Goal: Task Accomplishment & Management: Contribute content

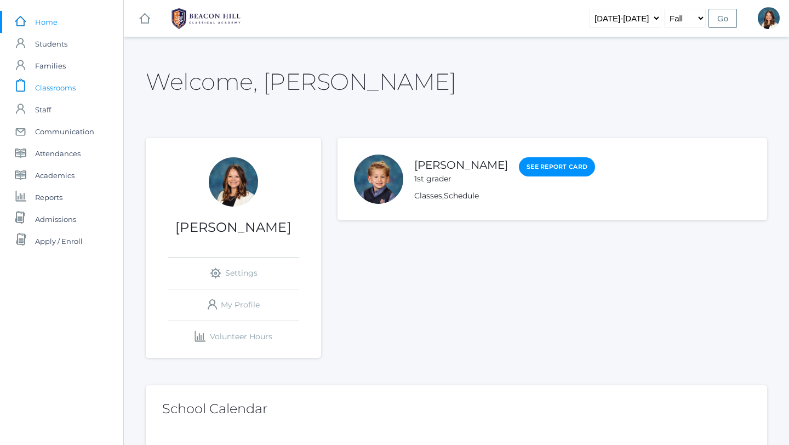
click at [52, 88] on span "Classrooms" at bounding box center [55, 88] width 41 height 22
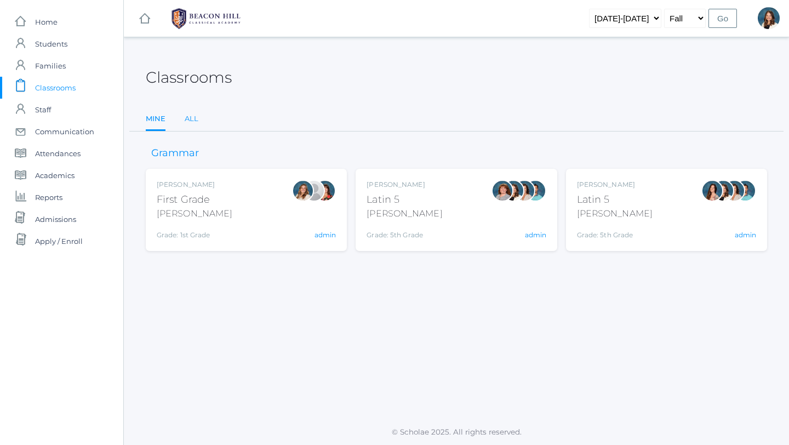
click at [191, 117] on link "All" at bounding box center [192, 119] width 14 height 22
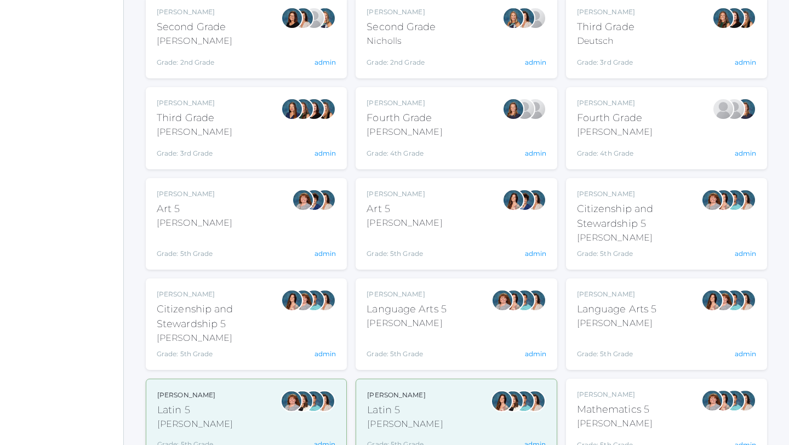
scroll to position [356, 0]
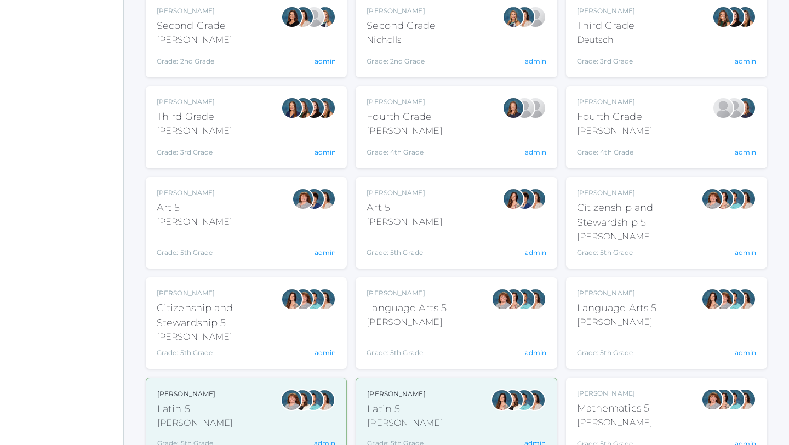
click at [436, 330] on div "Sarah Bence Language Arts 5 Bence Grade: 5th Grade 05LA" at bounding box center [407, 323] width 80 height 70
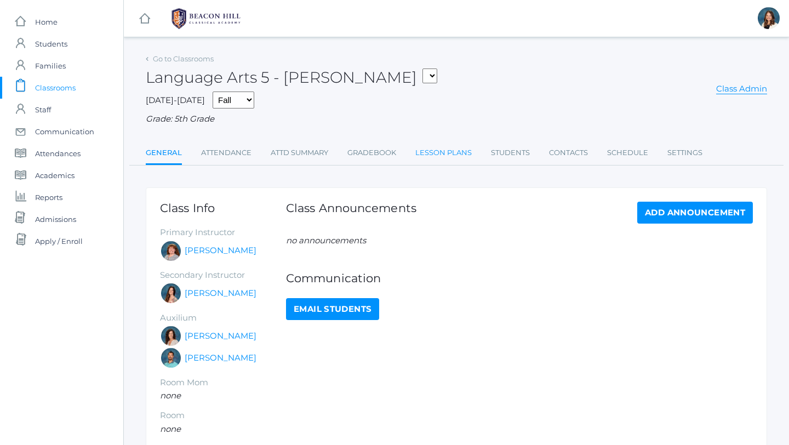
click at [460, 152] on link "Lesson Plans" at bounding box center [443, 153] width 56 height 22
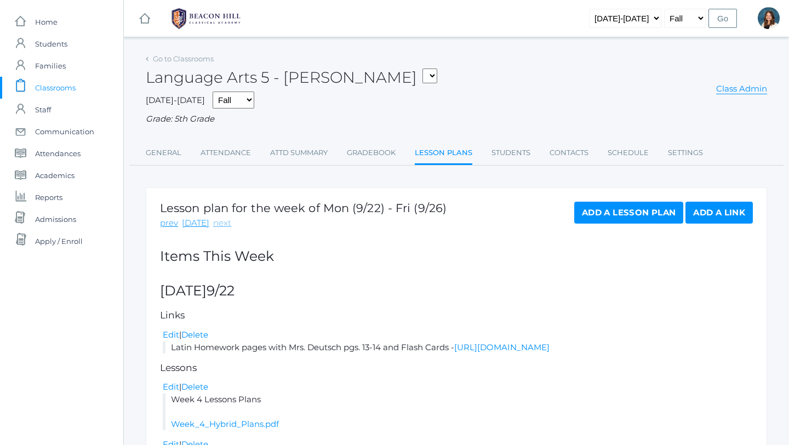
click at [218, 221] on link "next" at bounding box center [222, 223] width 18 height 13
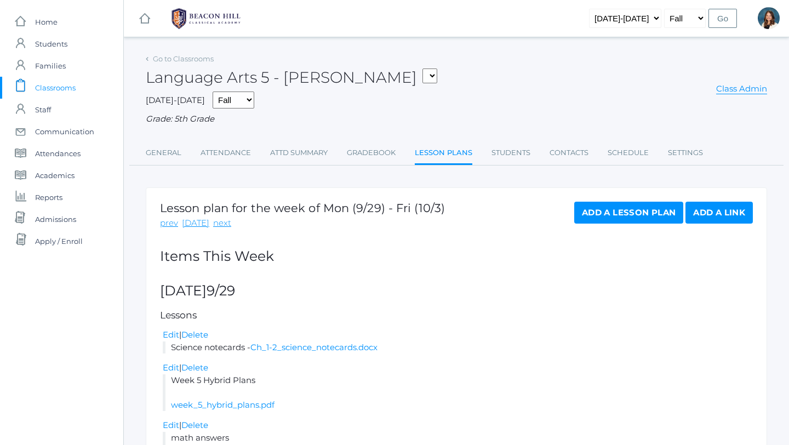
click at [710, 213] on link "Add a Link" at bounding box center [719, 213] width 67 height 22
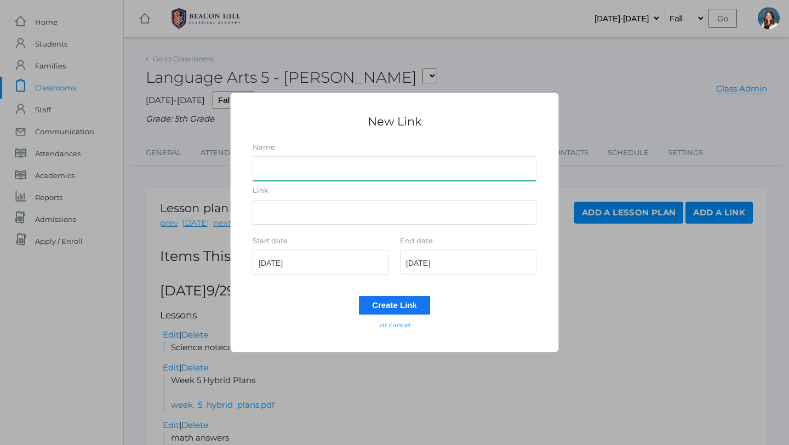
click at [301, 173] on input "Name" at bounding box center [395, 168] width 284 height 25
type input "Latin Quiz Review With Magistra Deutsch"
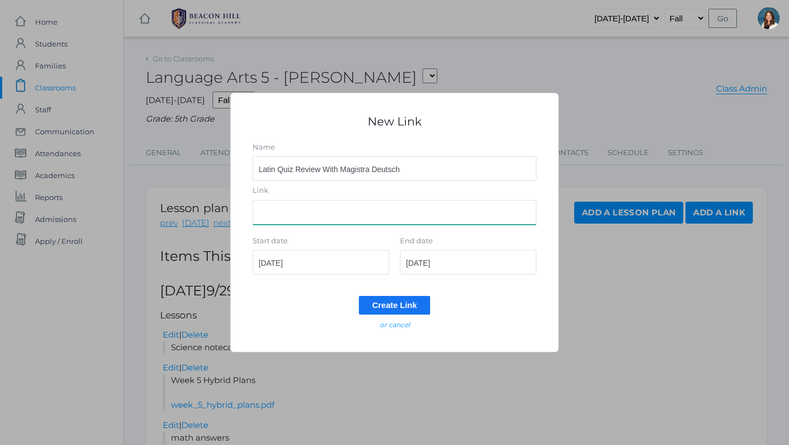
click at [283, 210] on input "Link" at bounding box center [395, 212] width 284 height 25
paste input "https://drive.google.com/file/d/1O8EnUIzC6xV8QKKjGdMz0YAJ2GA2zv_l/view?usp=shar…"
type input "https://drive.google.com/file/d/1O8EnUIzC6xV8QKKjGdMz0YAJ2GA2zv_l/view?usp=shar…"
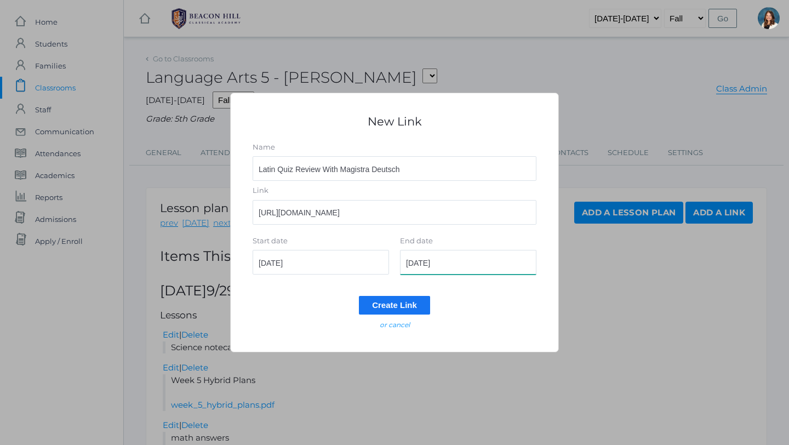
click at [457, 266] on input "2025-09-29" at bounding box center [468, 262] width 136 height 25
type input "2025-09-30"
click at [404, 299] on input "Create Link" at bounding box center [394, 305] width 71 height 18
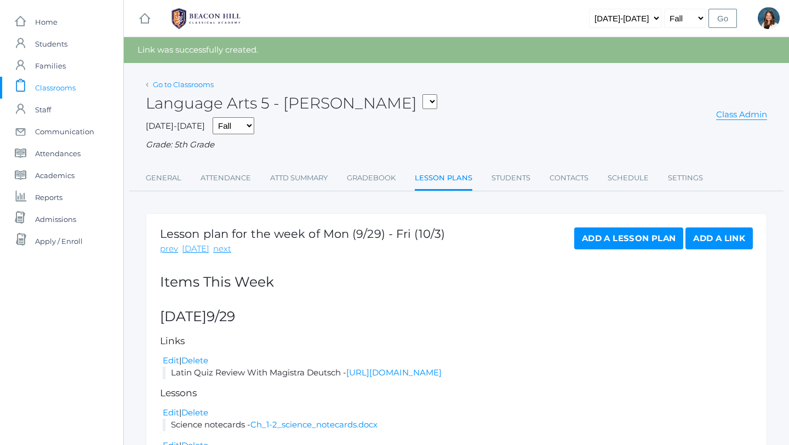
click at [195, 82] on link "Go to Classrooms" at bounding box center [183, 84] width 61 height 9
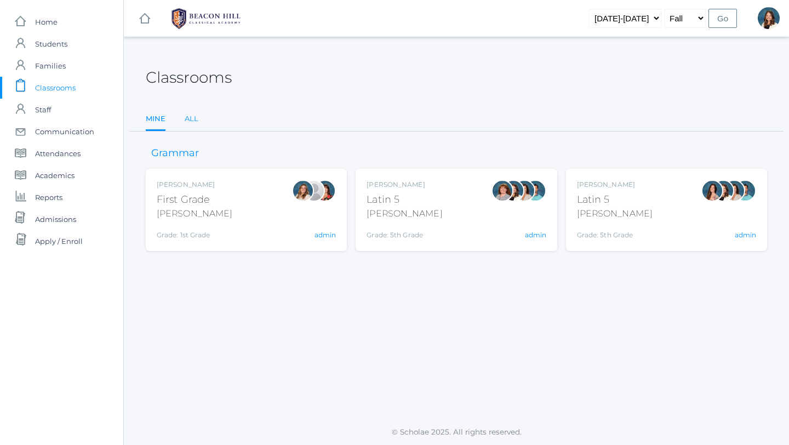
click at [191, 119] on link "All" at bounding box center [192, 119] width 14 height 22
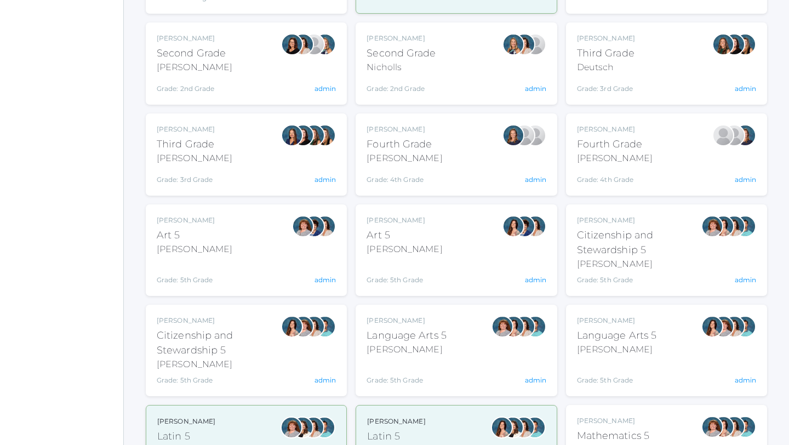
scroll to position [341, 0]
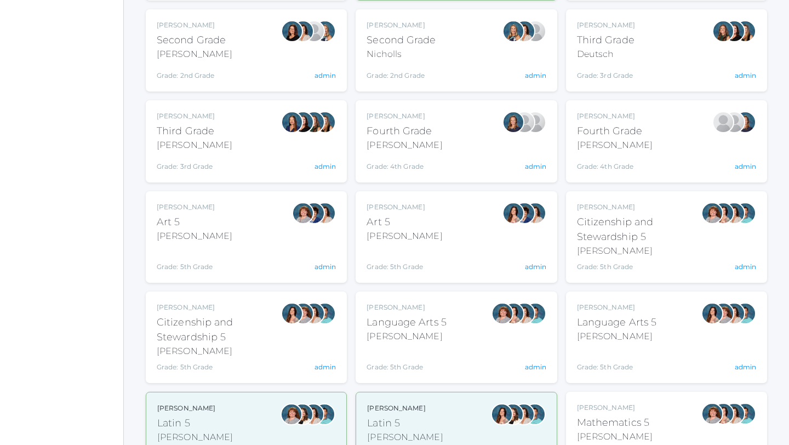
click at [616, 330] on div "[PERSON_NAME]" at bounding box center [617, 336] width 80 height 13
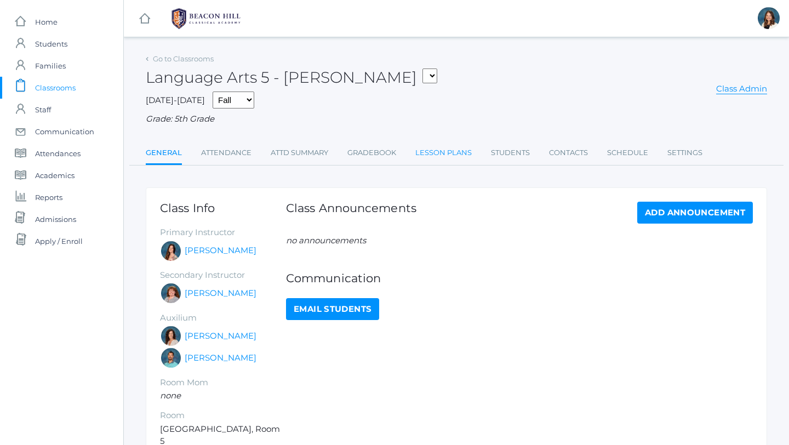
click at [456, 151] on link "Lesson Plans" at bounding box center [443, 153] width 56 height 22
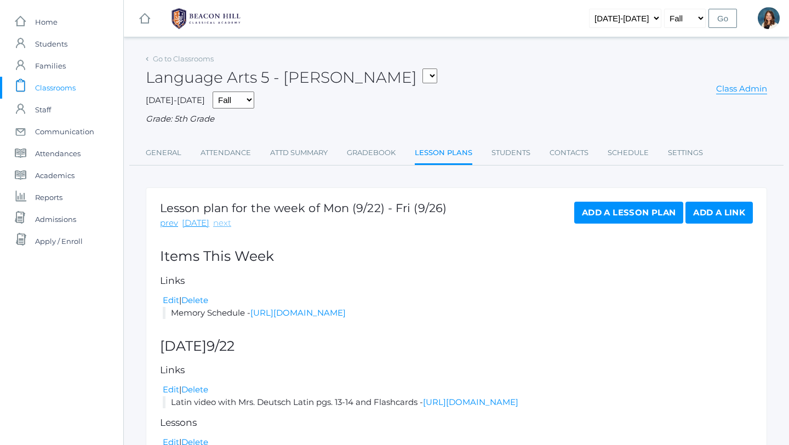
click at [214, 223] on link "next" at bounding box center [222, 223] width 18 height 13
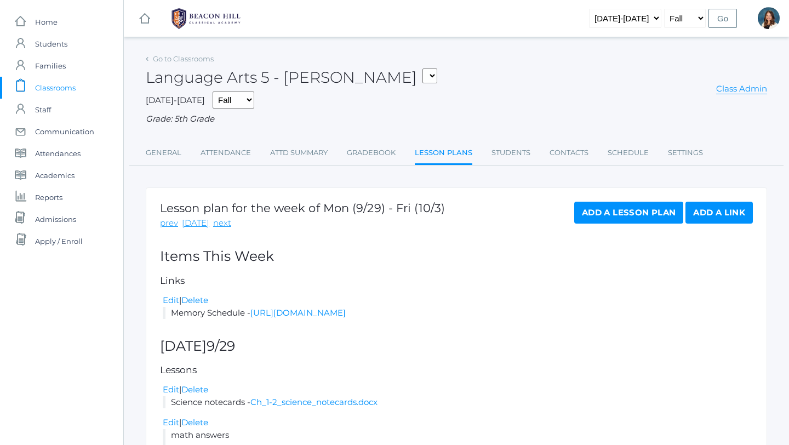
click at [719, 213] on link "Add a Link" at bounding box center [719, 213] width 67 height 22
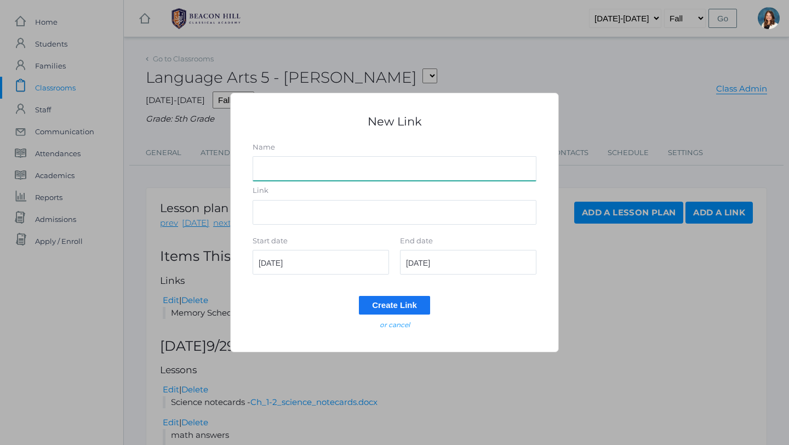
click at [318, 172] on input "Name" at bounding box center [395, 168] width 284 height 25
type input "Latin Quiz Review with Magistra Deutsch"
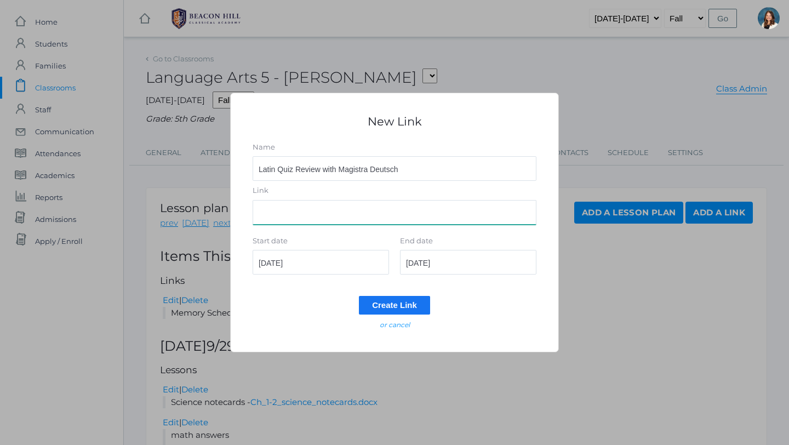
click at [281, 214] on input "Link" at bounding box center [395, 212] width 284 height 25
paste input "https://drive.google.com/file/d/1O8EnUIzC6xV8QKKjGdMz0YAJ2GA2zv_l/view?usp=shar…"
type input "https://drive.google.com/file/d/1O8EnUIzC6xV8QKKjGdMz0YAJ2GA2zv_l/view?usp=shar…"
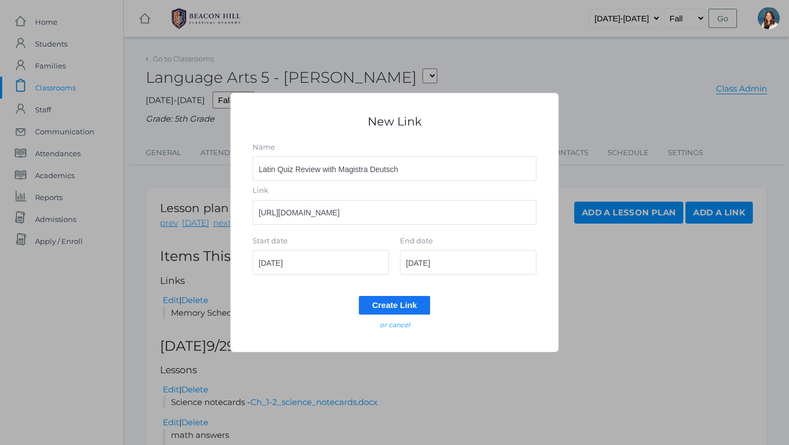
click at [359, 410] on div "New Link Name Latin Quiz Review with Magistra Deutsch Link https://drive.google…" at bounding box center [394, 222] width 789 height 445
click at [455, 264] on input "2025-09-29" at bounding box center [468, 262] width 136 height 25
type input "2025-09-30"
click at [409, 301] on input "Create Link" at bounding box center [394, 305] width 71 height 18
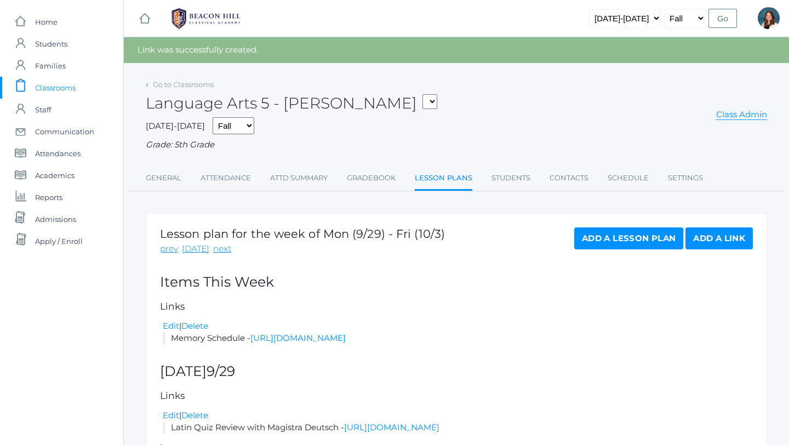
click at [67, 84] on span "Classrooms" at bounding box center [55, 88] width 41 height 22
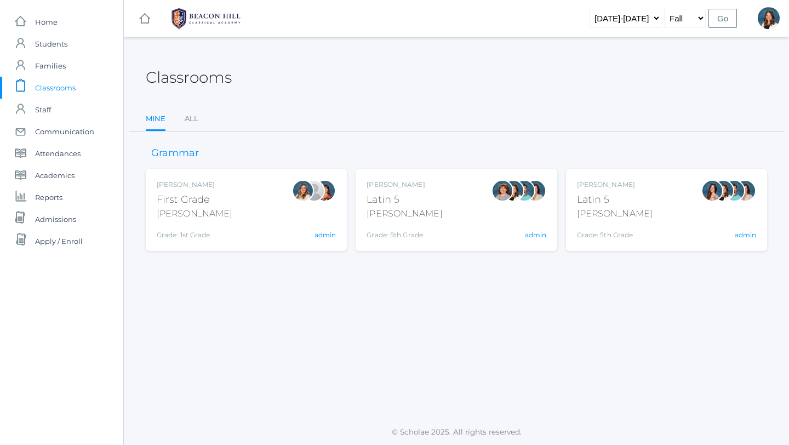
click at [198, 214] on div "[PERSON_NAME]" at bounding box center [195, 213] width 76 height 13
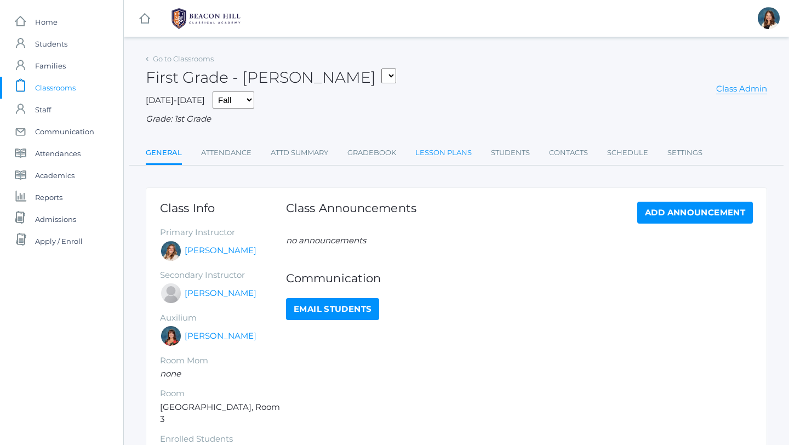
click at [455, 148] on link "Lesson Plans" at bounding box center [443, 153] width 56 height 22
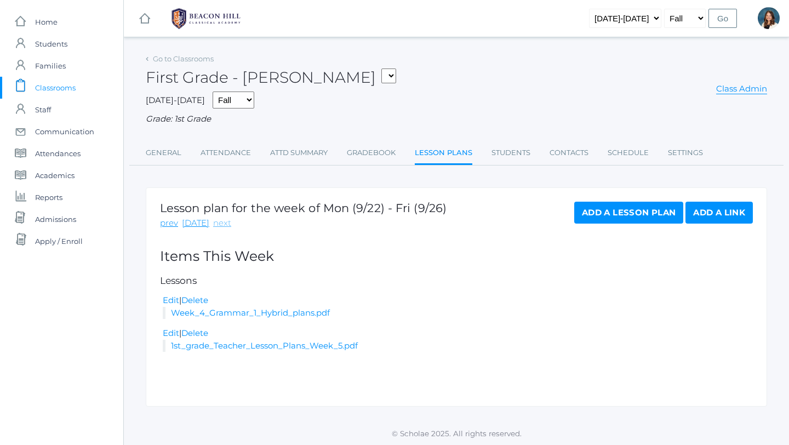
click at [218, 226] on link "next" at bounding box center [222, 223] width 18 height 13
click at [48, 20] on span "Home" at bounding box center [46, 22] width 22 height 22
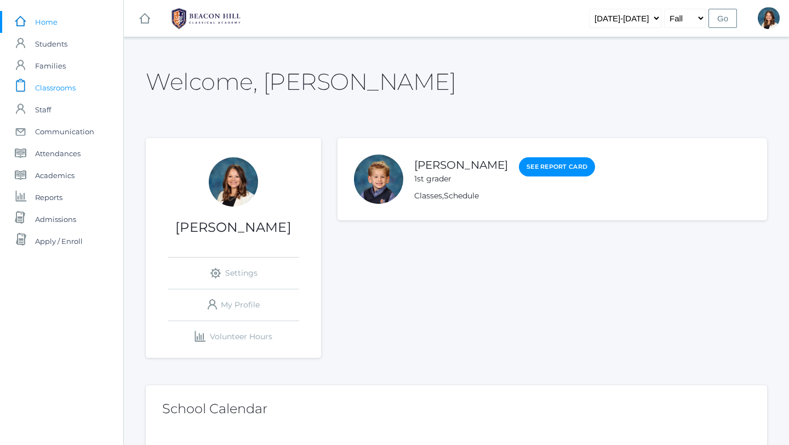
click at [75, 88] on span "Classrooms" at bounding box center [55, 88] width 41 height 22
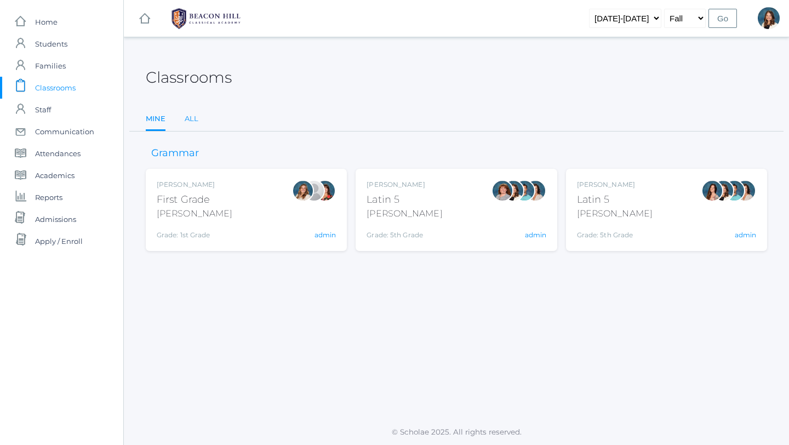
click at [192, 118] on link "All" at bounding box center [192, 119] width 14 height 22
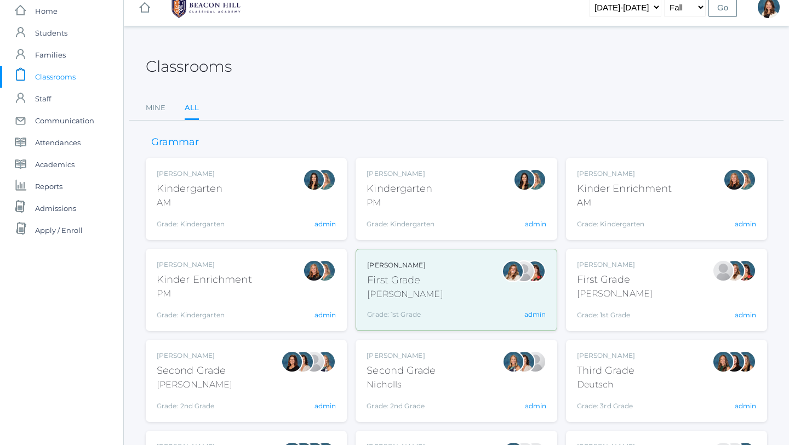
scroll to position [20, 0]
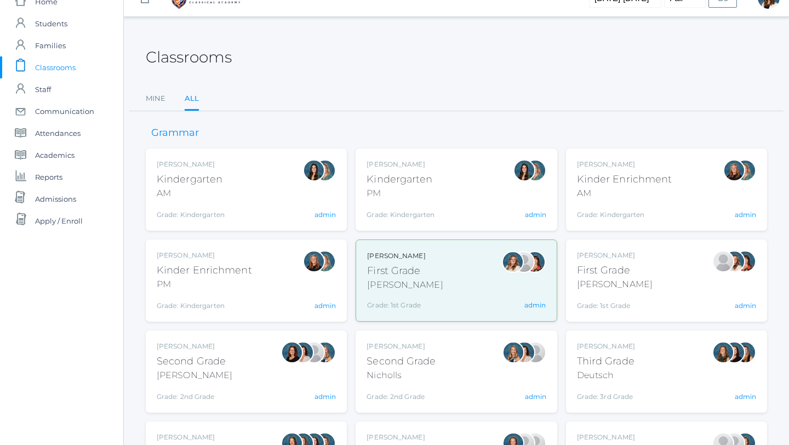
click at [255, 202] on div "Jordyn Dewey Kindergarten AM Grade: Kindergarten *KIND admin" at bounding box center [246, 189] width 179 height 60
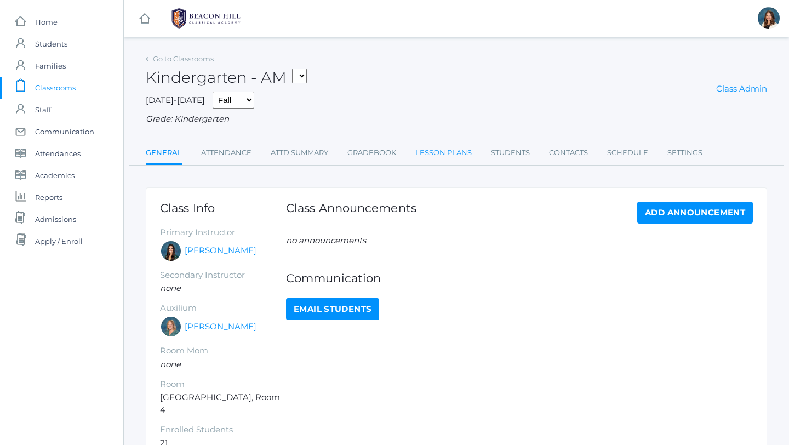
click at [434, 151] on link "Lesson Plans" at bounding box center [443, 153] width 56 height 22
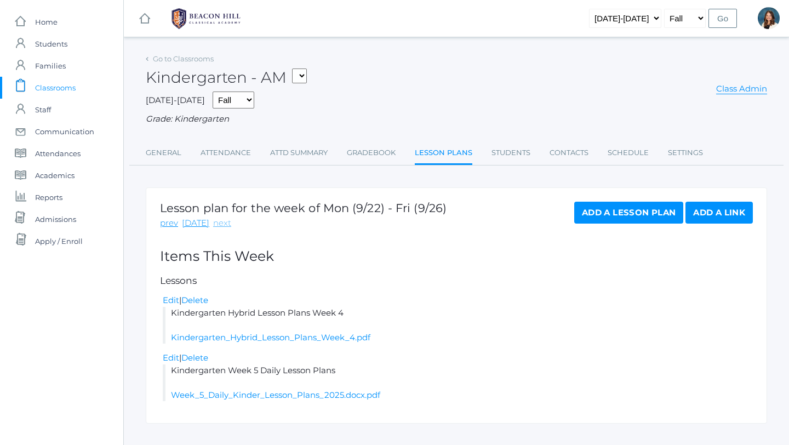
click at [216, 225] on link "next" at bounding box center [222, 223] width 18 height 13
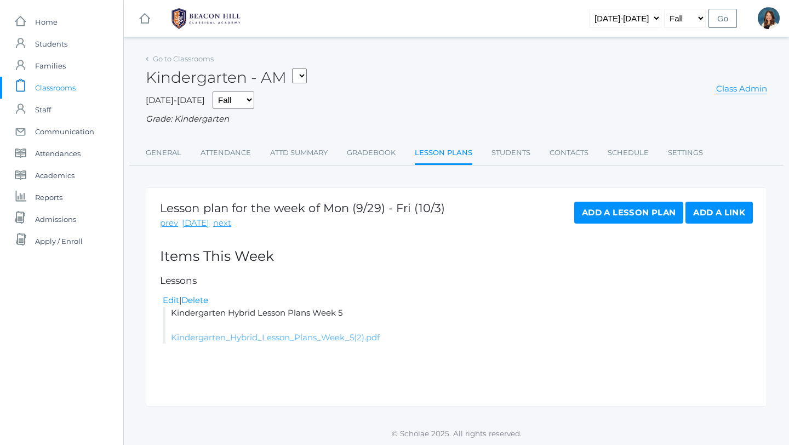
click at [281, 336] on link "Kindergarten_Hybrid_Lesson_Plans_Week_5(2).pdf" at bounding box center [275, 337] width 209 height 10
click at [56, 87] on span "Classrooms" at bounding box center [55, 88] width 41 height 22
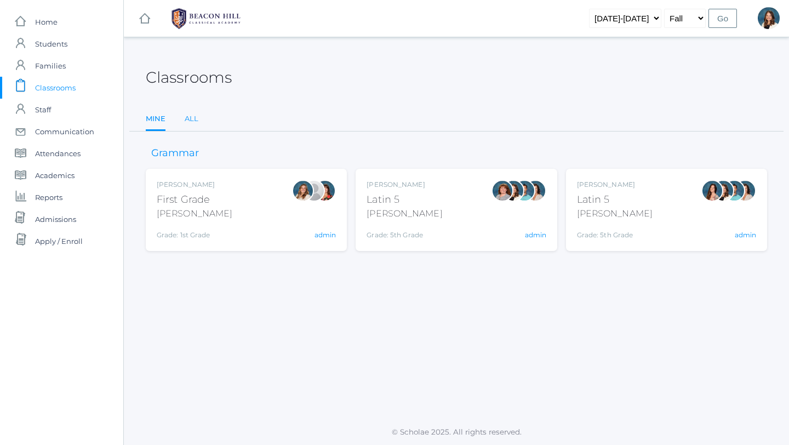
click at [192, 116] on link "All" at bounding box center [192, 119] width 14 height 22
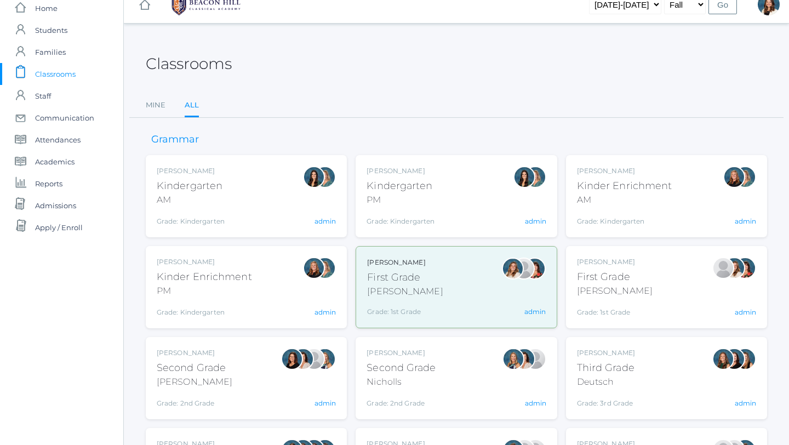
scroll to position [16, 0]
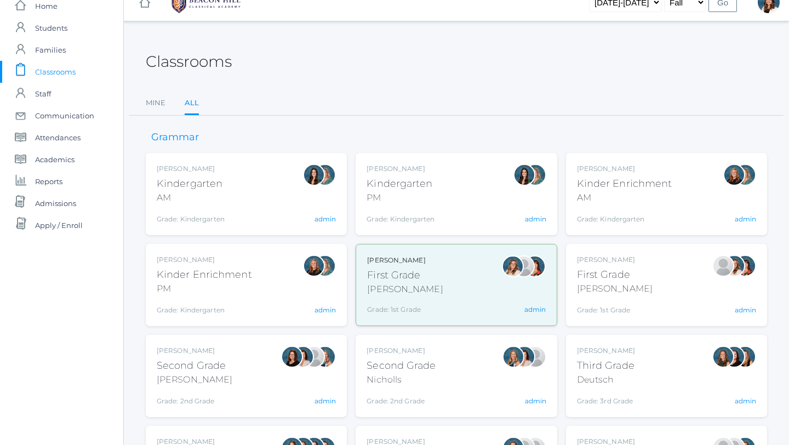
click at [599, 278] on div "First Grade" at bounding box center [615, 274] width 76 height 15
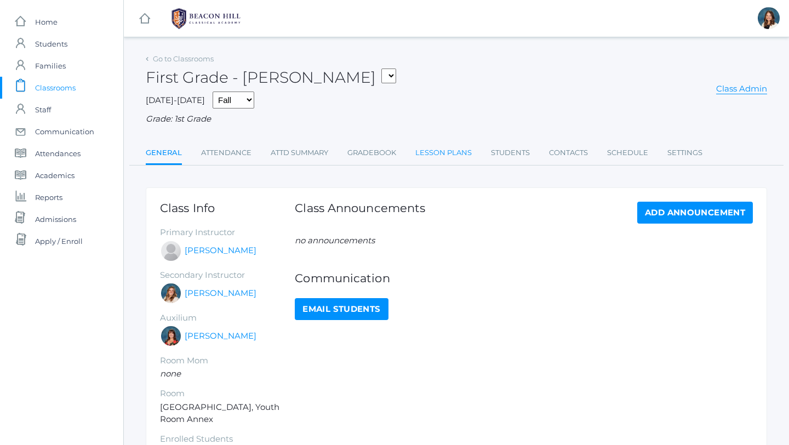
click at [441, 151] on link "Lesson Plans" at bounding box center [443, 153] width 56 height 22
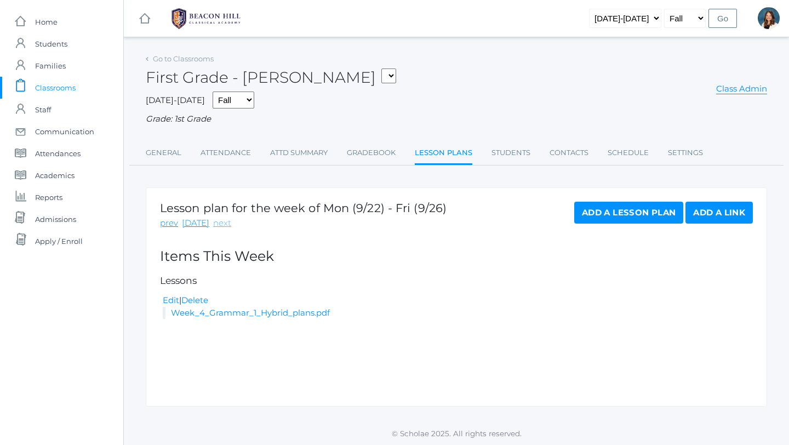
click at [221, 225] on link "next" at bounding box center [222, 223] width 18 height 13
click at [61, 84] on span "Classrooms" at bounding box center [55, 88] width 41 height 22
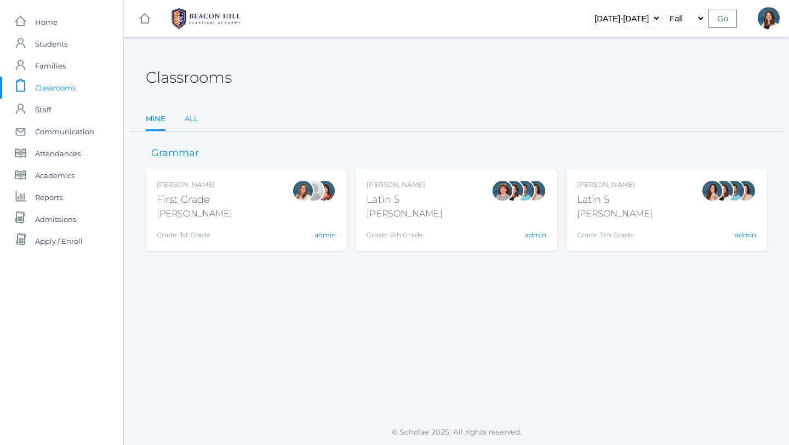
click at [187, 117] on link "All" at bounding box center [192, 119] width 14 height 22
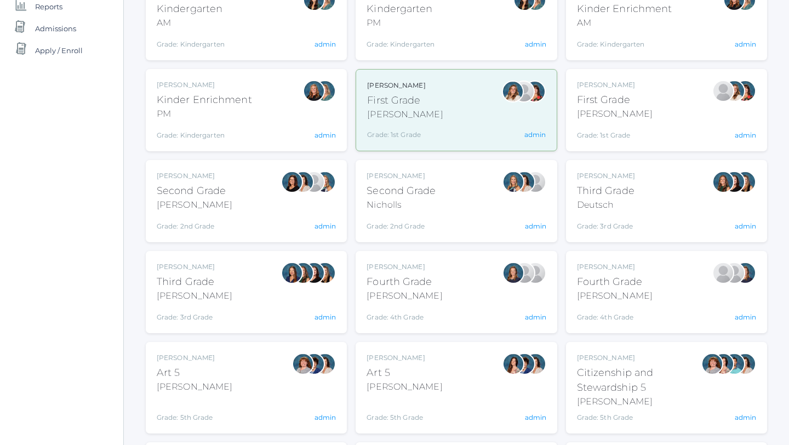
scroll to position [192, 0]
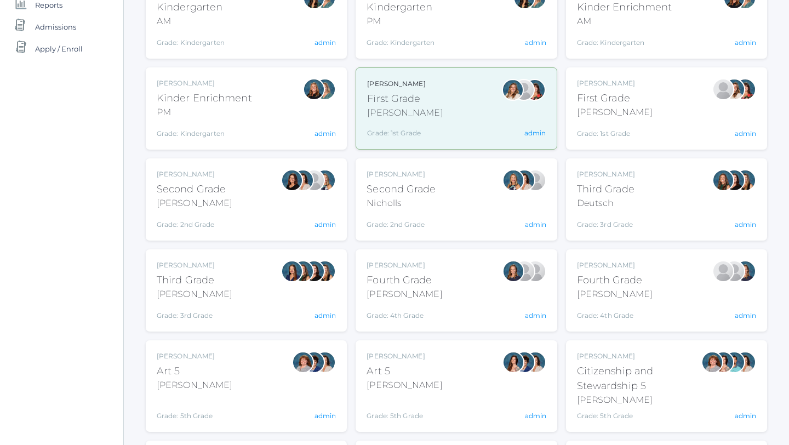
click at [220, 203] on div "[PERSON_NAME]" at bounding box center [195, 203] width 76 height 13
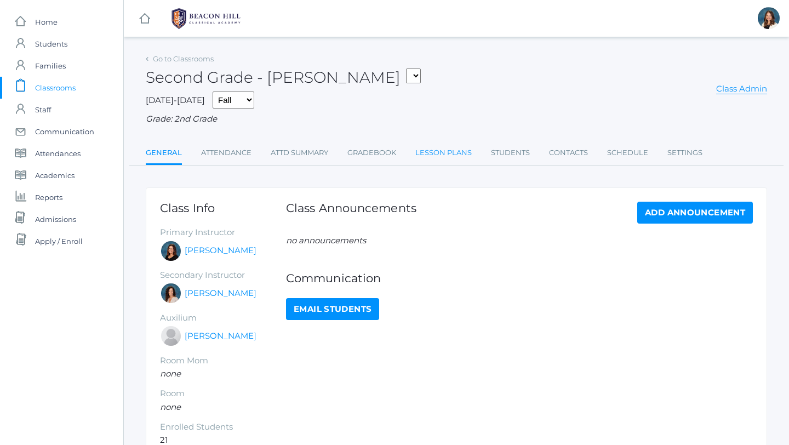
click at [437, 152] on link "Lesson Plans" at bounding box center [443, 153] width 56 height 22
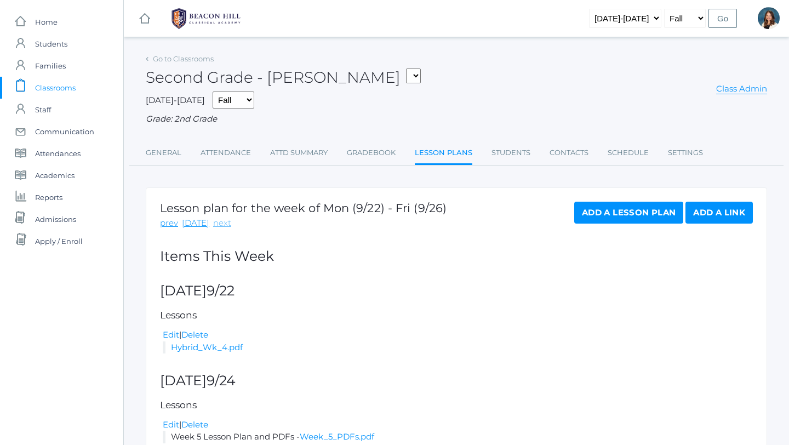
click at [219, 224] on link "next" at bounding box center [222, 223] width 18 height 13
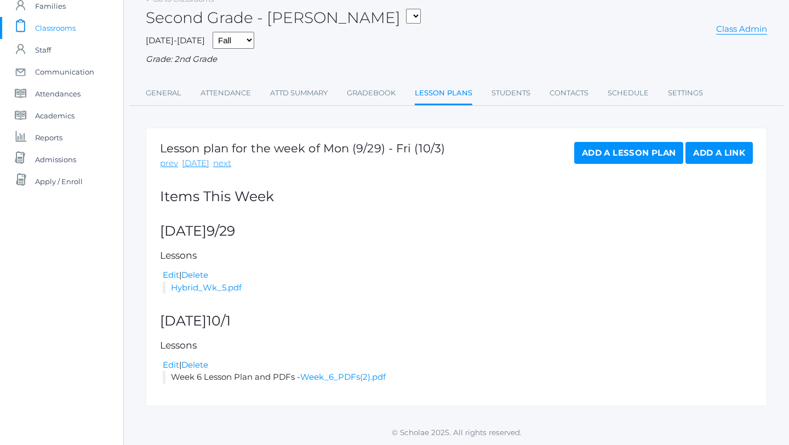
scroll to position [60, 0]
click at [61, 24] on span "Classrooms" at bounding box center [55, 27] width 41 height 22
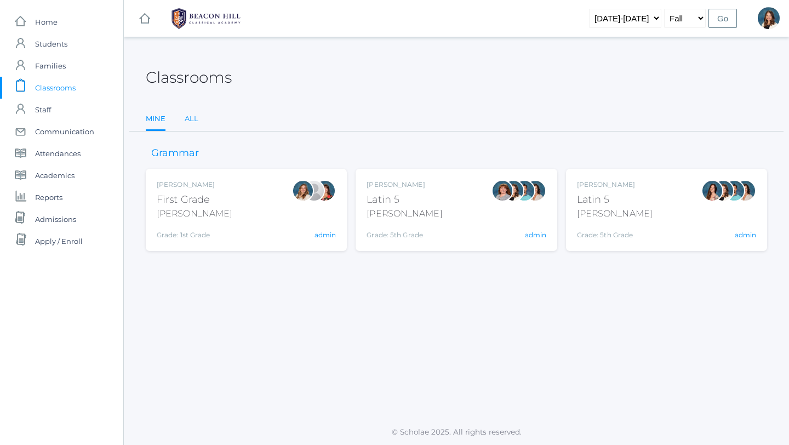
click at [191, 116] on link "All" at bounding box center [192, 119] width 14 height 22
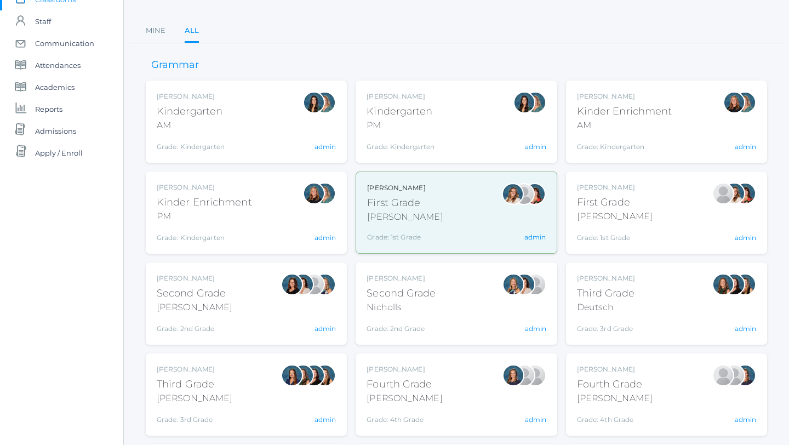
scroll to position [107, 0]
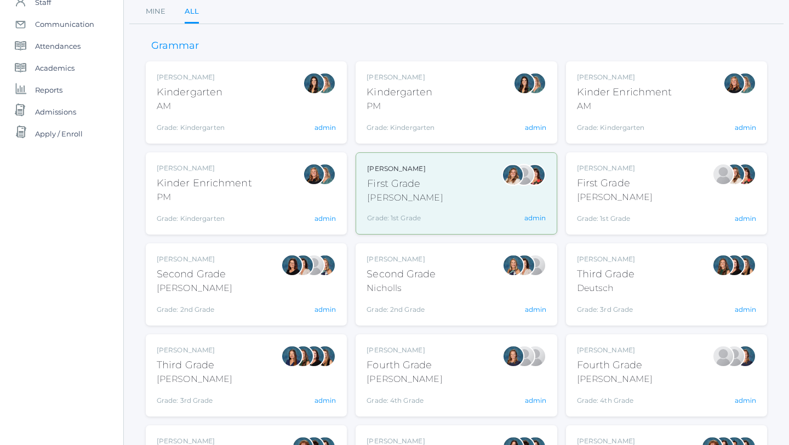
click at [462, 290] on div "Courtney Nicholls Second Grade Nicholls Grade: 2nd Grade 02LA admin" at bounding box center [456, 284] width 179 height 60
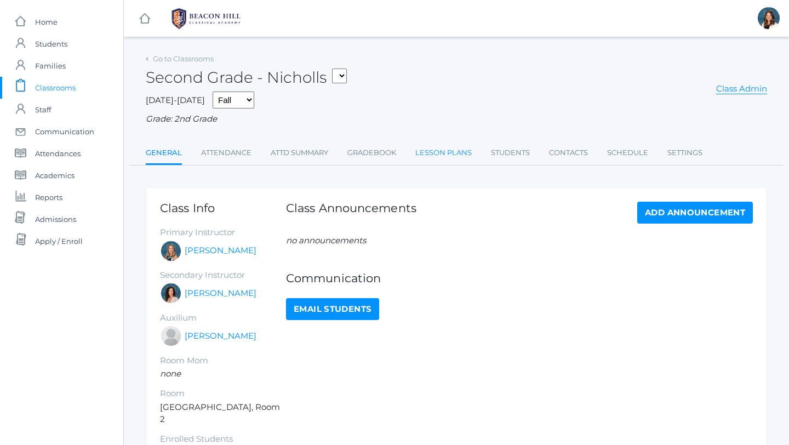
click at [438, 151] on link "Lesson Plans" at bounding box center [443, 153] width 56 height 22
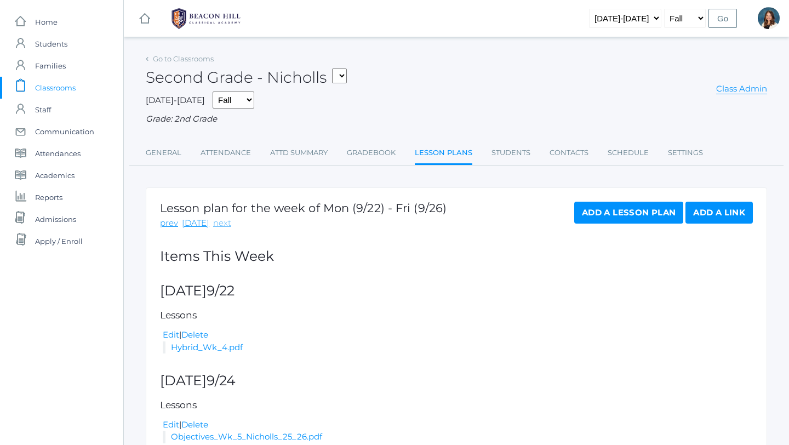
click at [220, 220] on link "next" at bounding box center [222, 223] width 18 height 13
click at [62, 84] on span "Classrooms" at bounding box center [55, 88] width 41 height 22
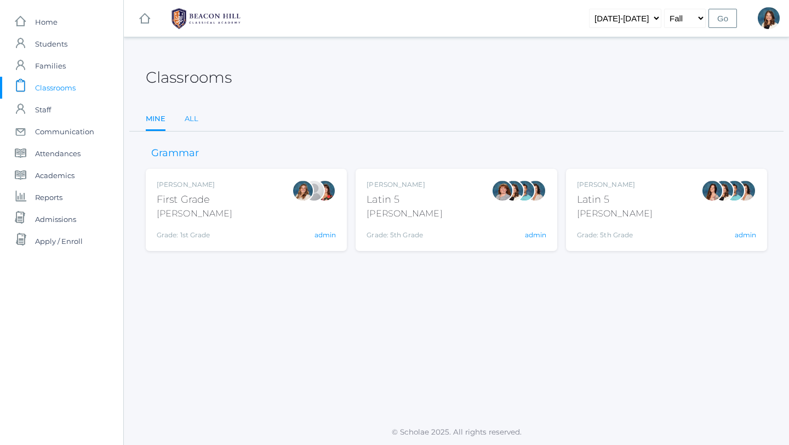
click at [189, 117] on link "All" at bounding box center [192, 119] width 14 height 22
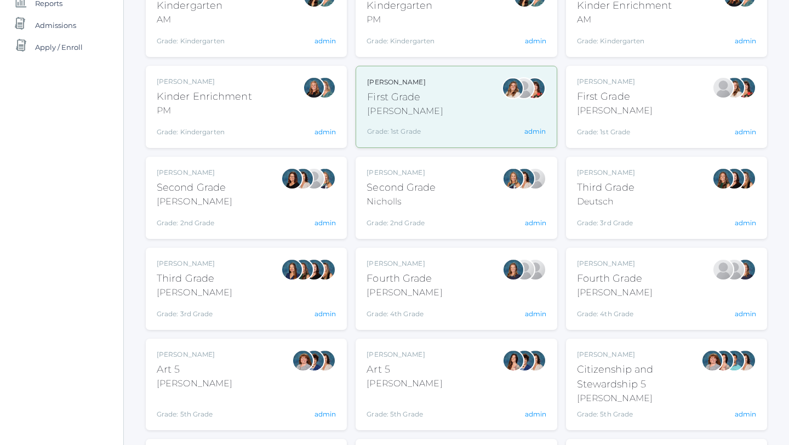
scroll to position [219, 0]
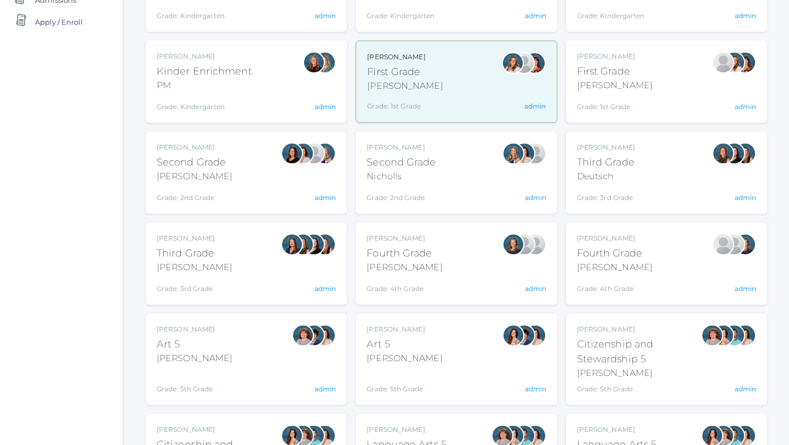
click at [647, 179] on div "Andrea Deutsch Third Grade Deutsch Grade: 3rd Grade 03LA admin" at bounding box center [666, 172] width 179 height 60
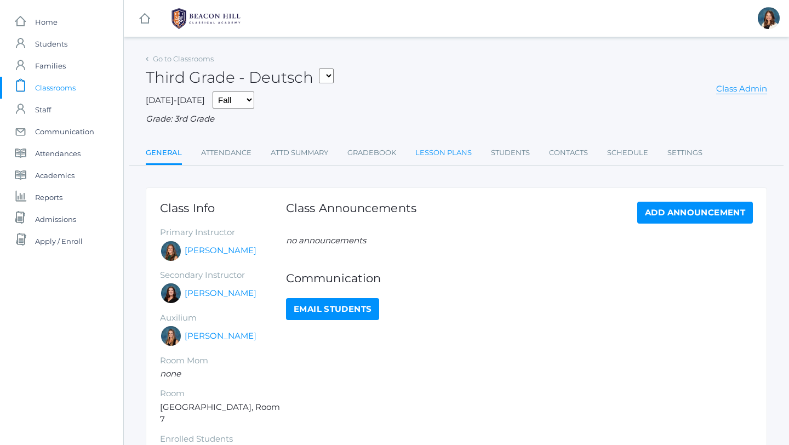
click at [452, 153] on link "Lesson Plans" at bounding box center [443, 153] width 56 height 22
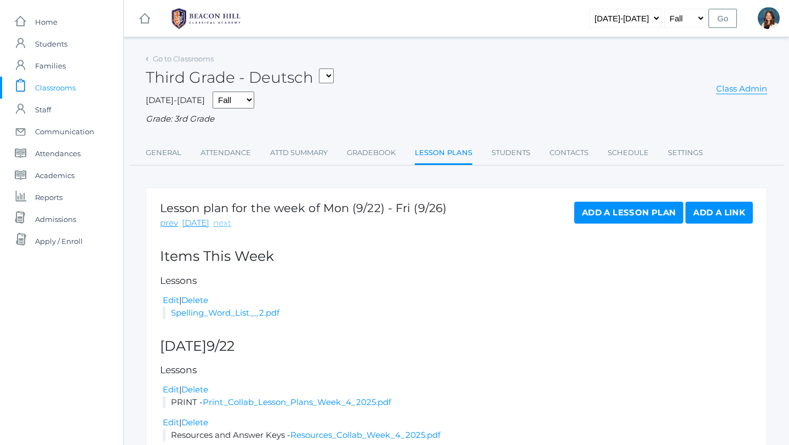
click at [219, 222] on link "next" at bounding box center [222, 223] width 18 height 13
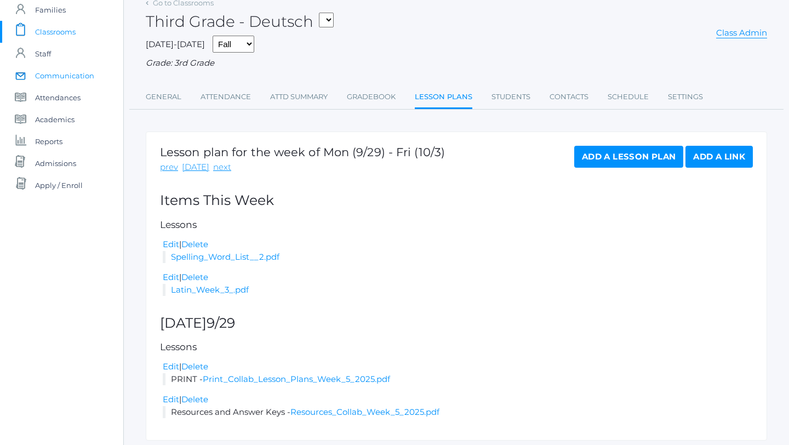
scroll to position [51, 0]
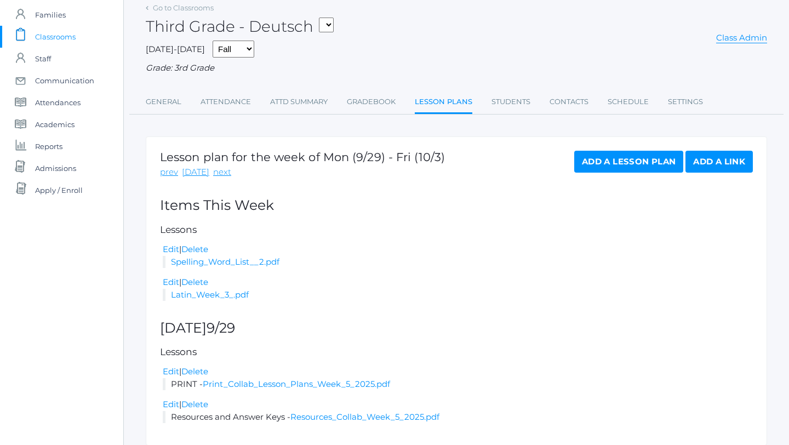
click at [53, 36] on span "Classrooms" at bounding box center [55, 37] width 41 height 22
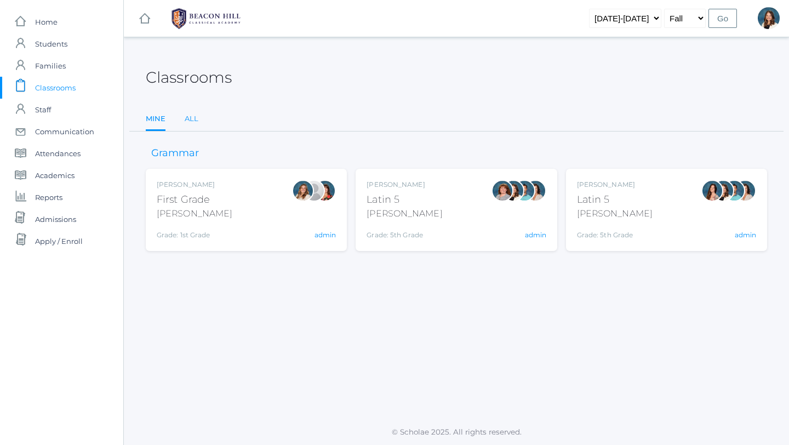
click at [192, 117] on link "All" at bounding box center [192, 119] width 14 height 22
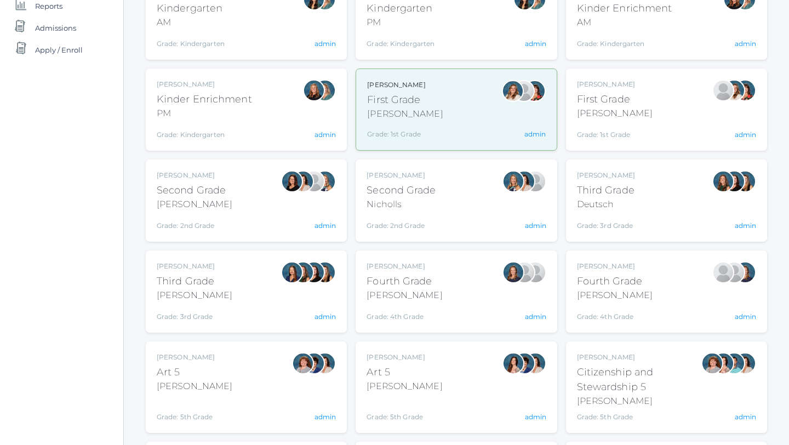
scroll to position [192, 0]
click at [230, 277] on div "Lori Webster Third Grade Webster Grade: 3rd Grade 03LA admin" at bounding box center [246, 291] width 179 height 60
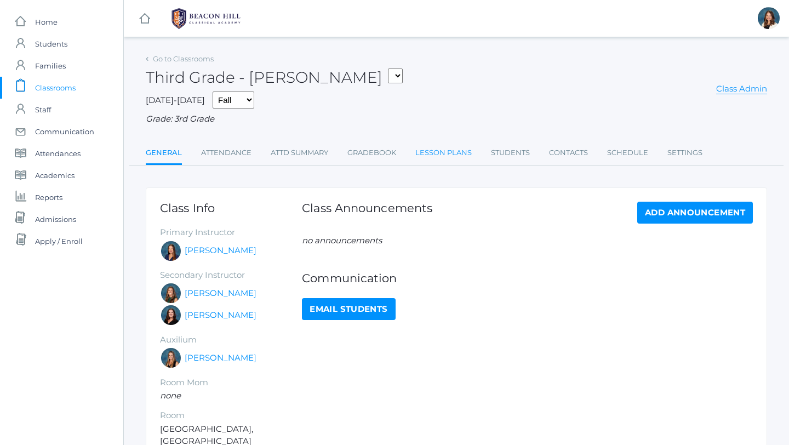
click at [438, 153] on link "Lesson Plans" at bounding box center [443, 153] width 56 height 22
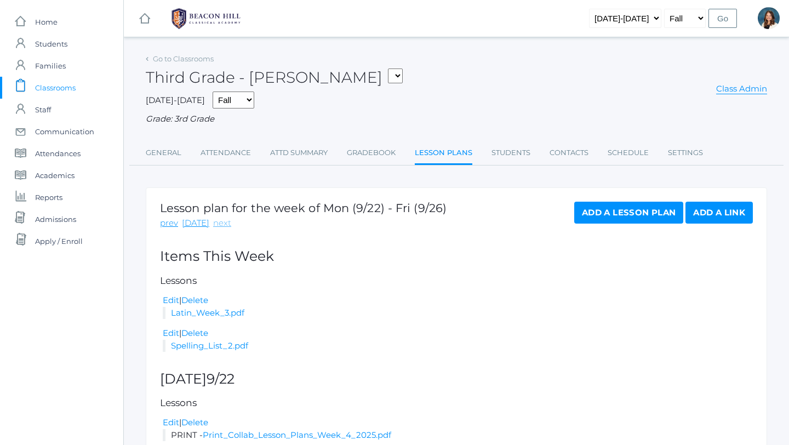
click at [219, 222] on link "next" at bounding box center [222, 223] width 18 height 13
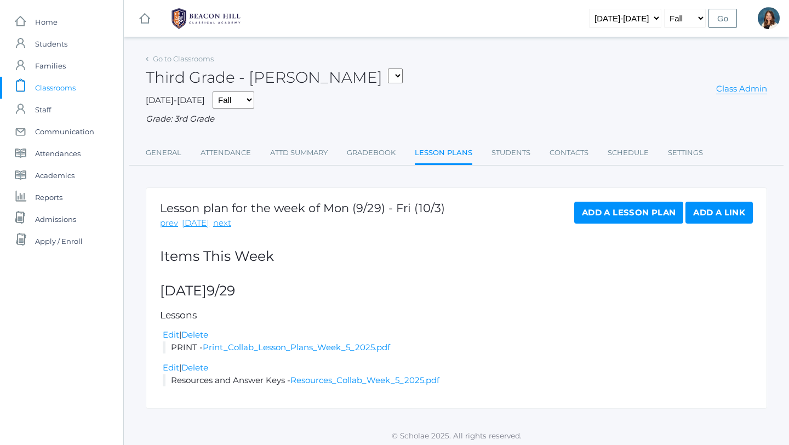
scroll to position [3, 0]
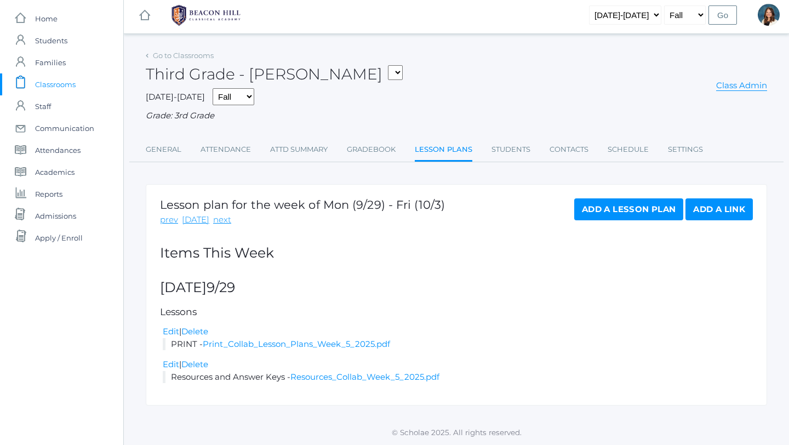
click at [52, 85] on span "Classrooms" at bounding box center [55, 84] width 41 height 22
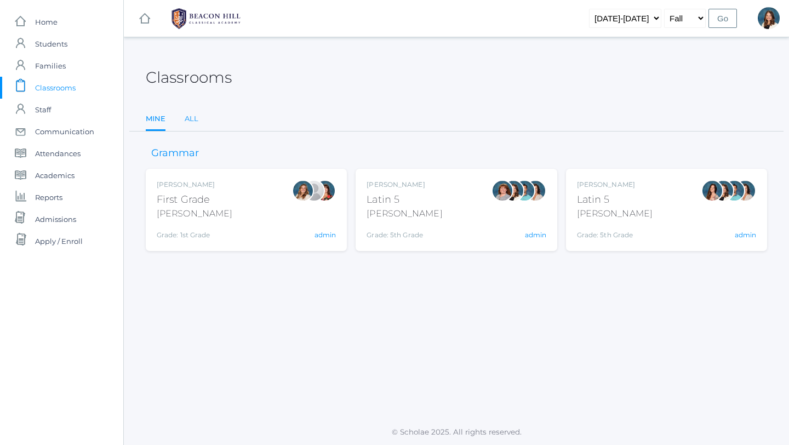
click at [191, 121] on link "All" at bounding box center [192, 119] width 14 height 22
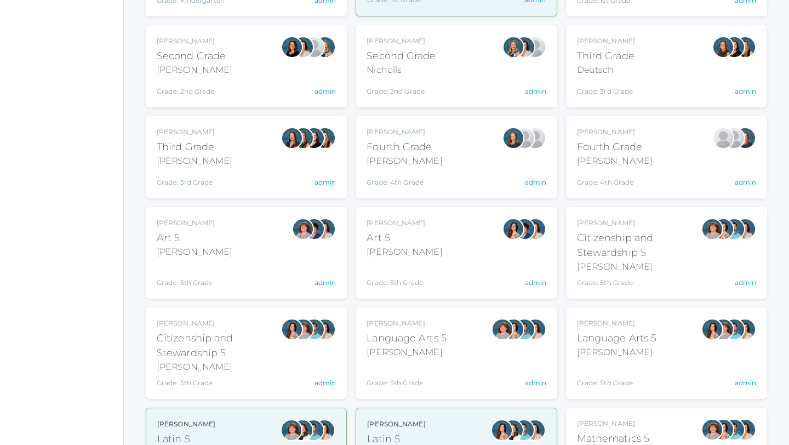
scroll to position [327, 0]
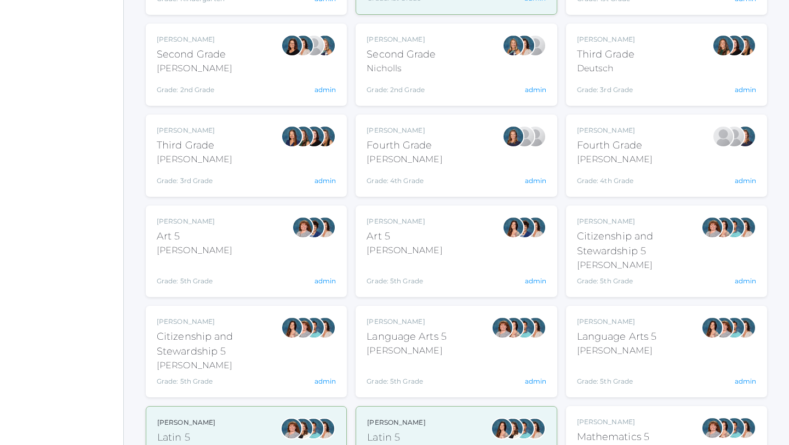
click at [456, 158] on div "Ellie Bradley Fourth Grade Bradley Grade: 4th Grade 04LA admin" at bounding box center [456, 155] width 179 height 60
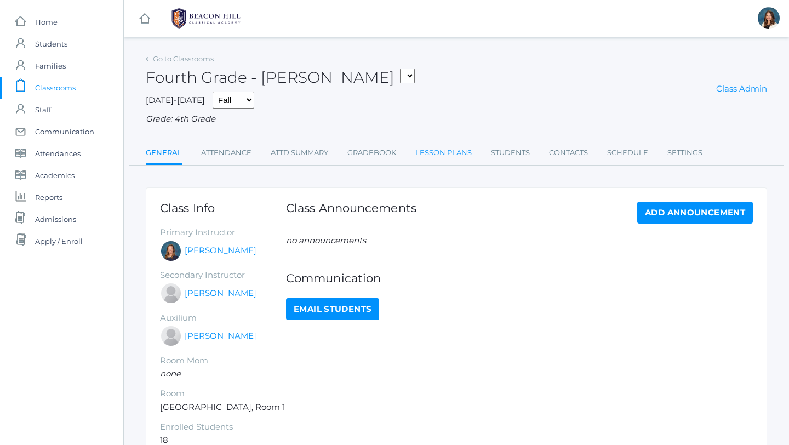
click at [446, 150] on link "Lesson Plans" at bounding box center [443, 153] width 56 height 22
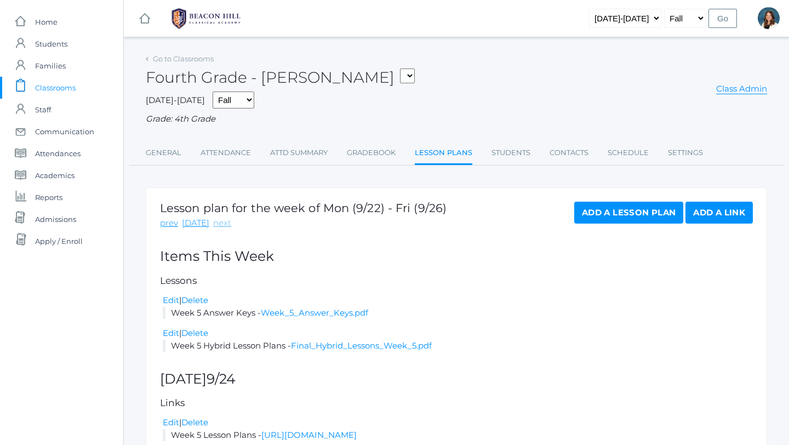
click at [214, 224] on link "next" at bounding box center [222, 223] width 18 height 13
click at [53, 83] on span "Classrooms" at bounding box center [55, 88] width 41 height 22
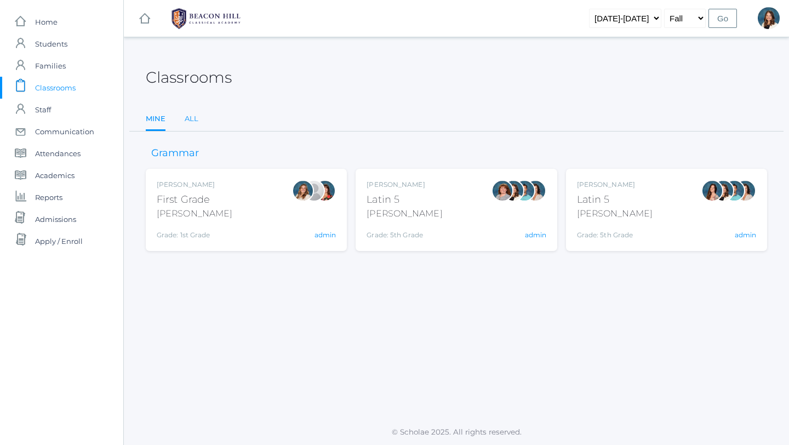
click at [191, 116] on link "All" at bounding box center [192, 119] width 14 height 22
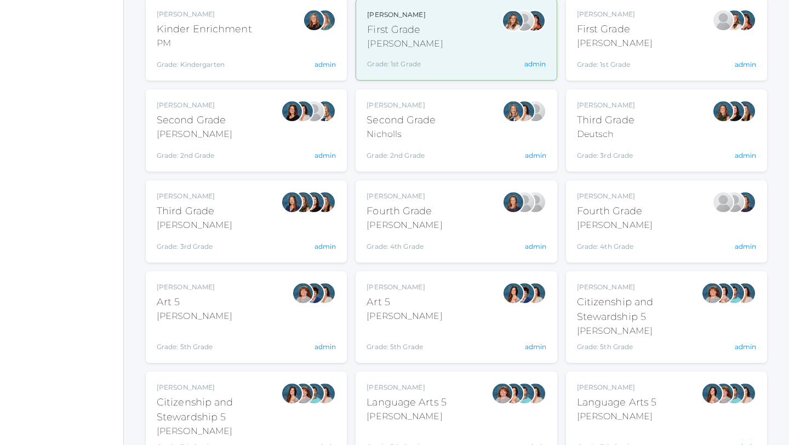
scroll to position [262, 0]
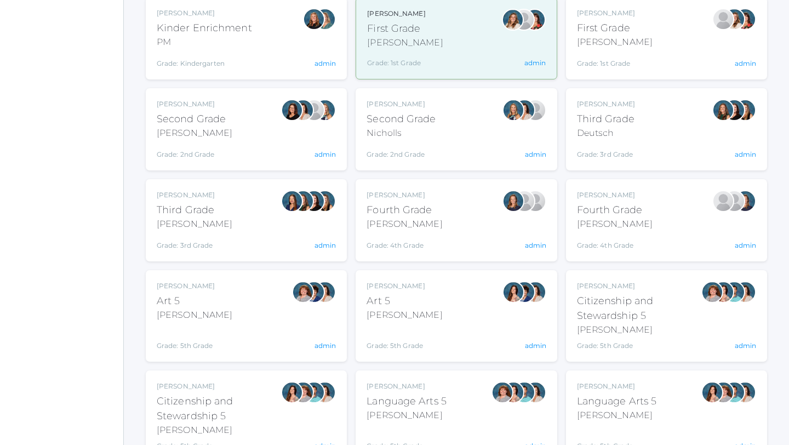
click at [602, 225] on div "[PERSON_NAME]" at bounding box center [615, 224] width 76 height 13
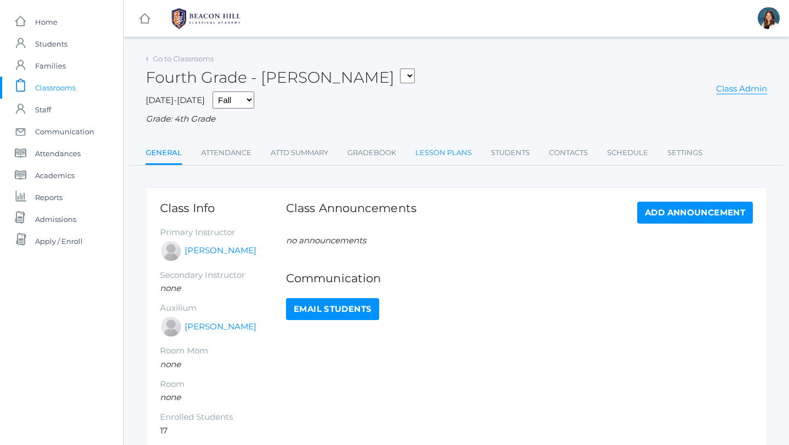
click at [437, 151] on link "Lesson Plans" at bounding box center [443, 153] width 56 height 22
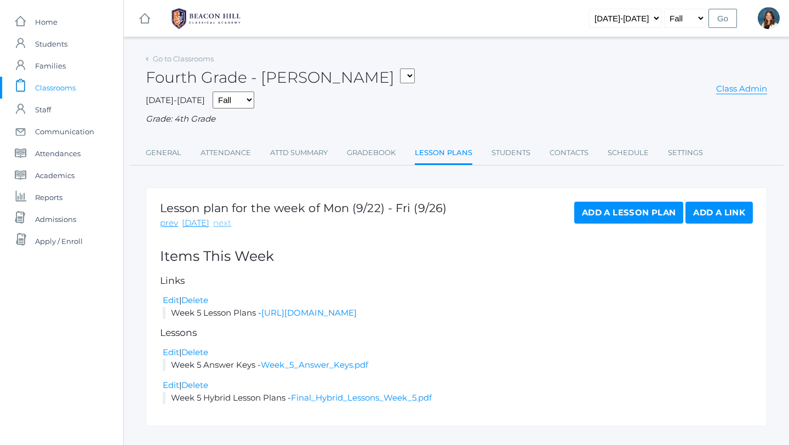
click at [218, 220] on link "next" at bounding box center [222, 223] width 18 height 13
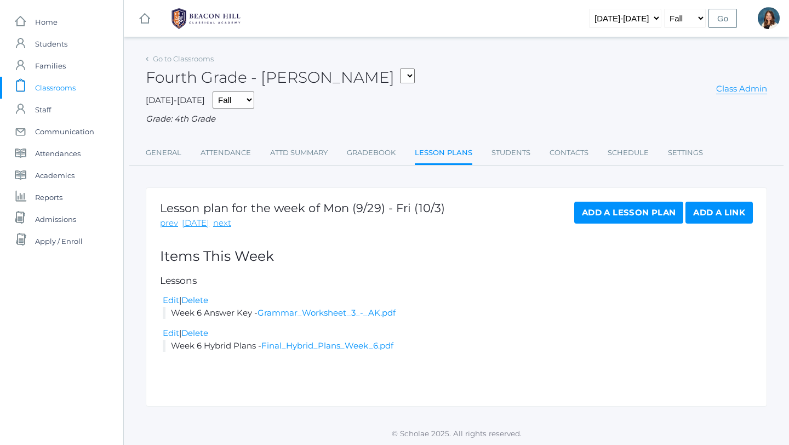
click at [57, 84] on span "Classrooms" at bounding box center [55, 88] width 41 height 22
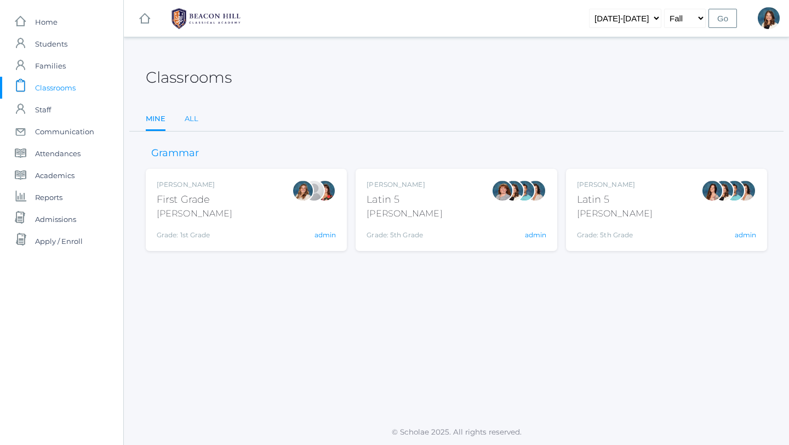
click at [191, 117] on link "All" at bounding box center [192, 119] width 14 height 22
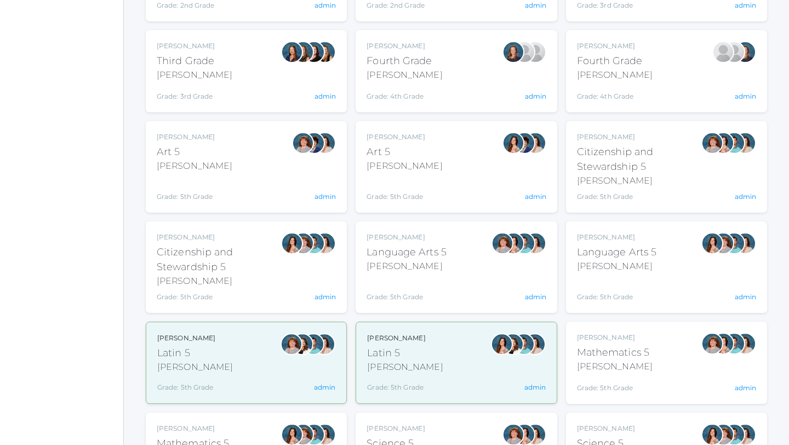
scroll to position [412, 0]
